Goal: Navigation & Orientation: Find specific page/section

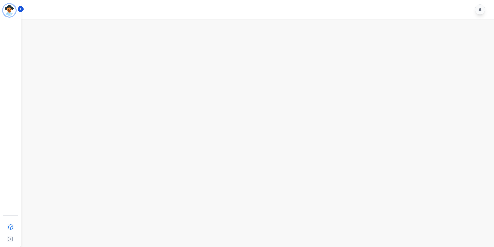
click at [146, 89] on main at bounding box center [257, 142] width 474 height 247
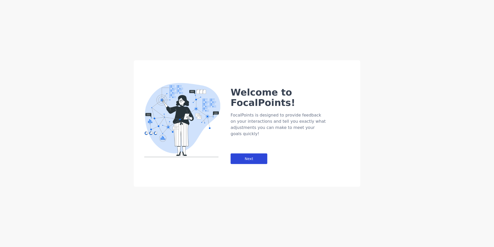
click at [255, 153] on div "Next" at bounding box center [249, 158] width 37 height 11
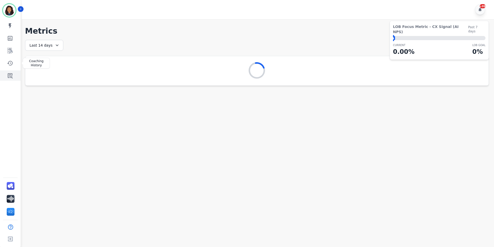
click at [12, 76] on icon "Sidebar" at bounding box center [10, 75] width 6 height 6
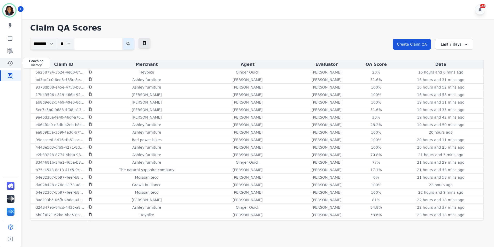
click at [6, 63] on link "Sidebar" at bounding box center [11, 63] width 20 height 10
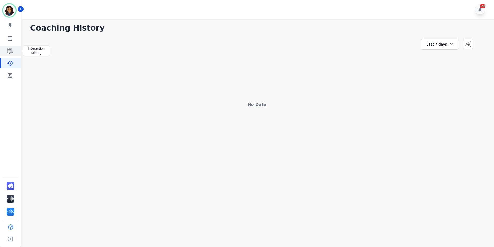
click at [9, 49] on icon "Sidebar" at bounding box center [10, 51] width 6 height 6
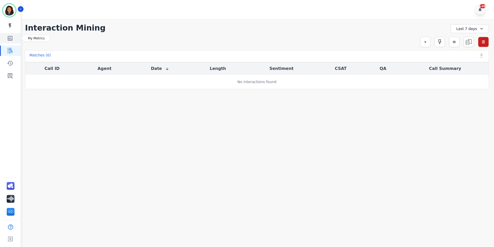
click at [12, 39] on icon "Sidebar" at bounding box center [10, 38] width 5 height 5
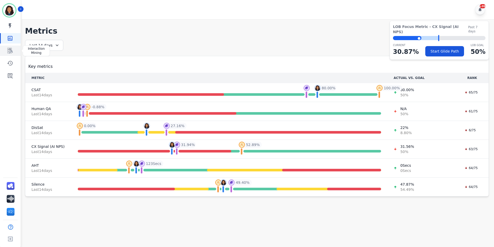
click at [9, 48] on icon "Sidebar" at bounding box center [10, 51] width 6 height 6
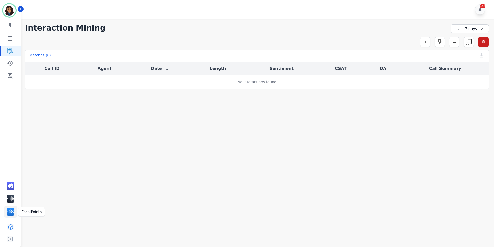
click at [11, 211] on img "Sidebar" at bounding box center [11, 212] width 8 height 8
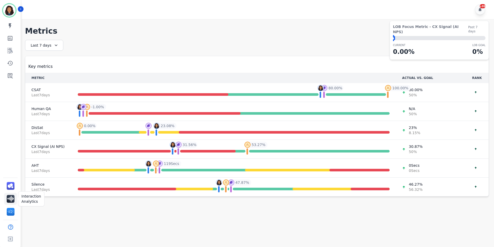
click at [12, 197] on img "Sidebar" at bounding box center [11, 199] width 8 height 8
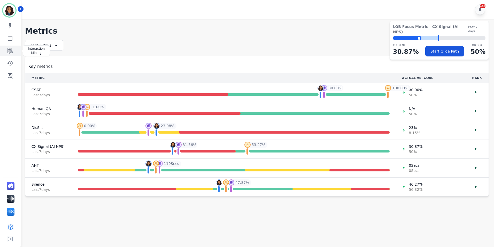
click at [12, 50] on icon "Sidebar" at bounding box center [9, 51] width 5 height 6
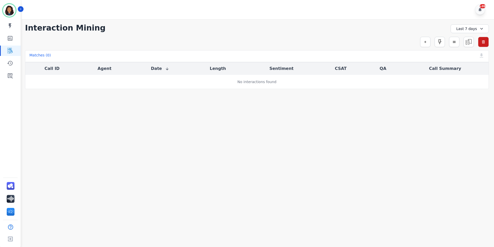
click at [481, 31] on icon at bounding box center [481, 28] width 5 height 5
click at [470, 59] on li "Last 7 days" at bounding box center [473, 59] width 26 height 5
click at [469, 27] on div "Last 7 days" at bounding box center [470, 28] width 38 height 9
click at [467, 49] on li "[DATE]" at bounding box center [473, 46] width 26 height 5
